Goal: Navigation & Orientation: Understand site structure

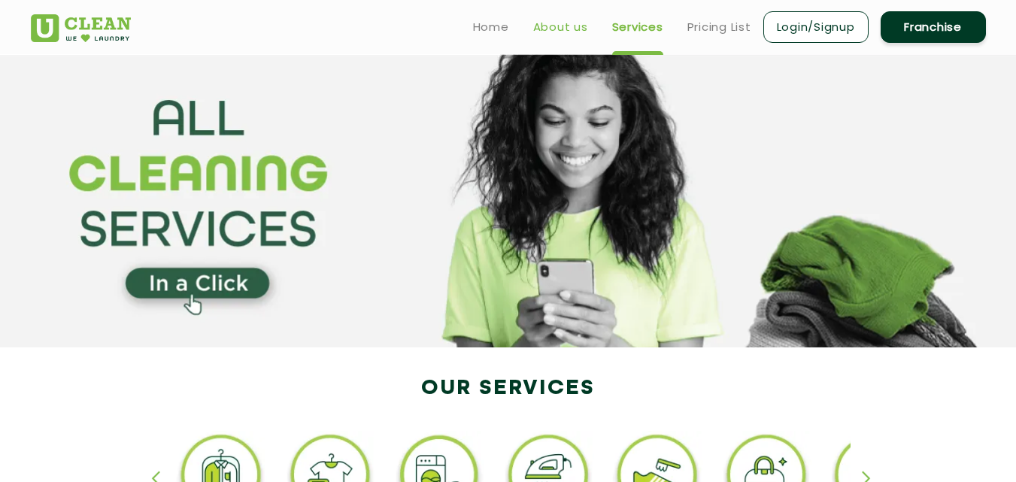
click at [582, 20] on link "About us" at bounding box center [560, 27] width 55 height 18
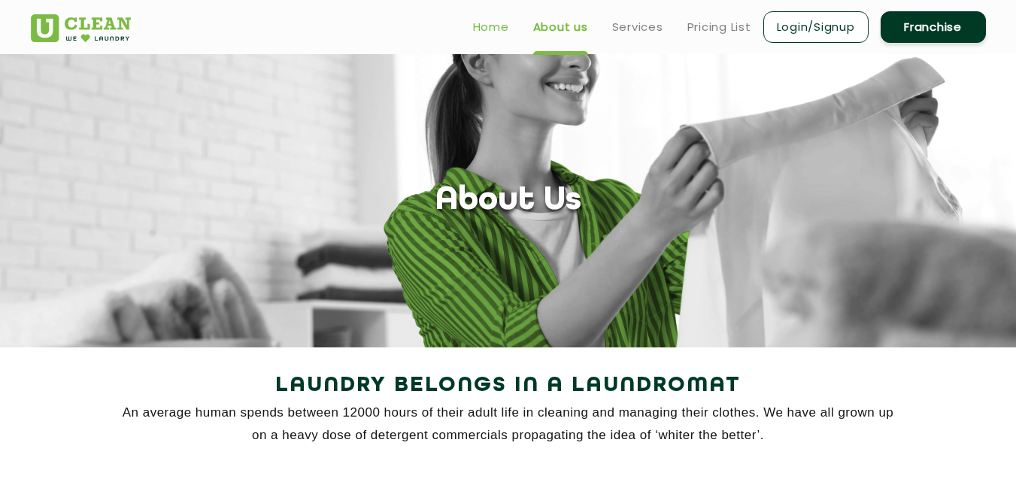
click at [501, 32] on link "Home" at bounding box center [491, 27] width 36 height 18
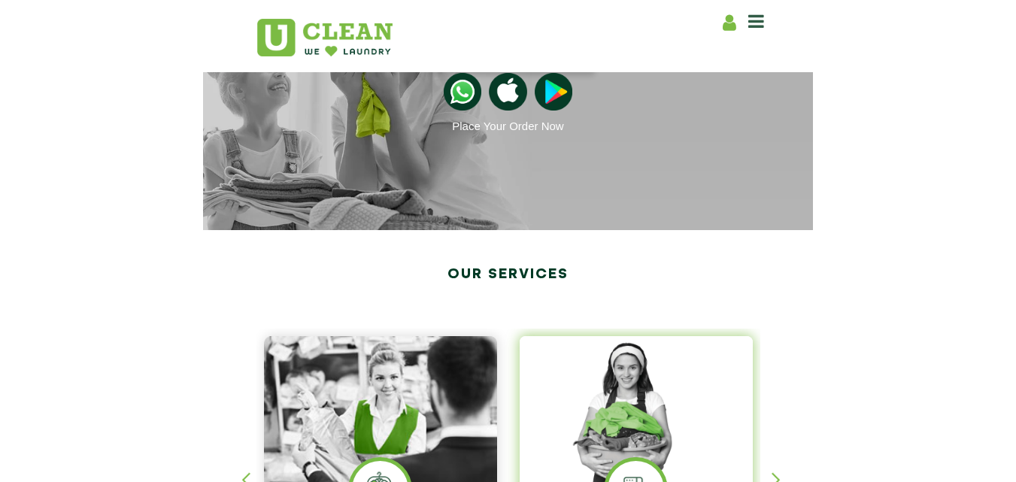
scroll to position [83, 0]
